Goal: Task Accomplishment & Management: Use online tool/utility

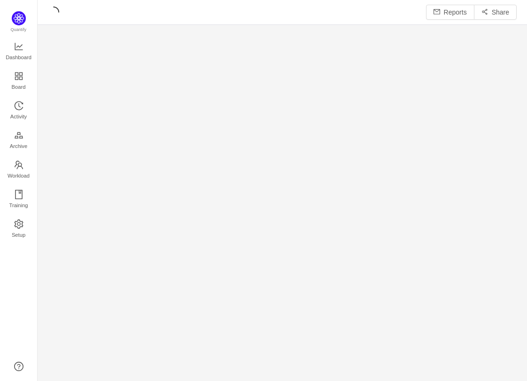
scroll to position [380, 489]
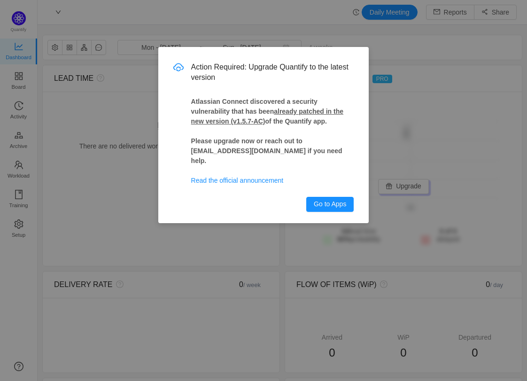
click at [318, 202] on div "Action Required: Upgrade Quantify to the latest version Atlassian Connect disco…" at bounding box center [263, 135] width 211 height 176
click at [318, 198] on button "Go to Apps" at bounding box center [329, 204] width 47 height 15
